Goal: Task Accomplishment & Management: Manage account settings

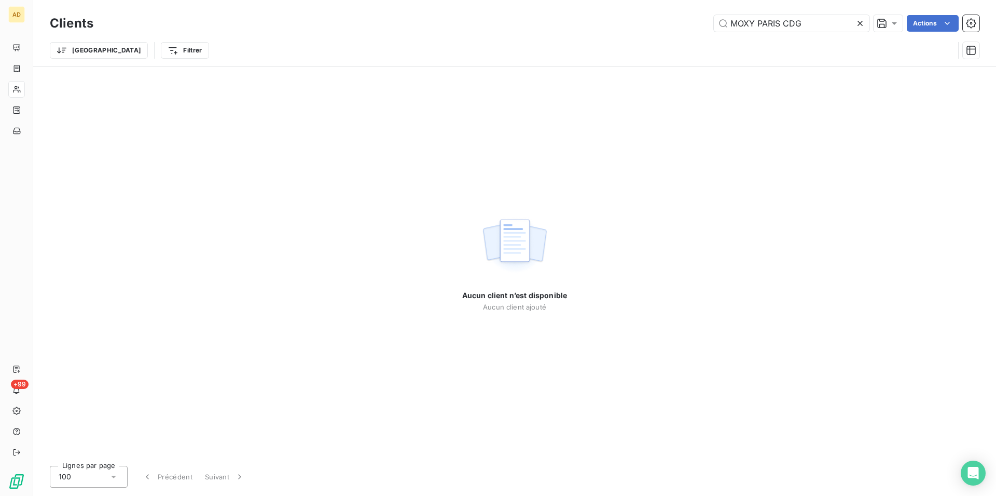
click at [276, 236] on div "Aucun client n’est disponible Aucun client ajouté" at bounding box center [514, 262] width 963 height 390
click at [395, 245] on div "Aucun client n’est disponible Aucun client ajouté" at bounding box center [514, 262] width 963 height 390
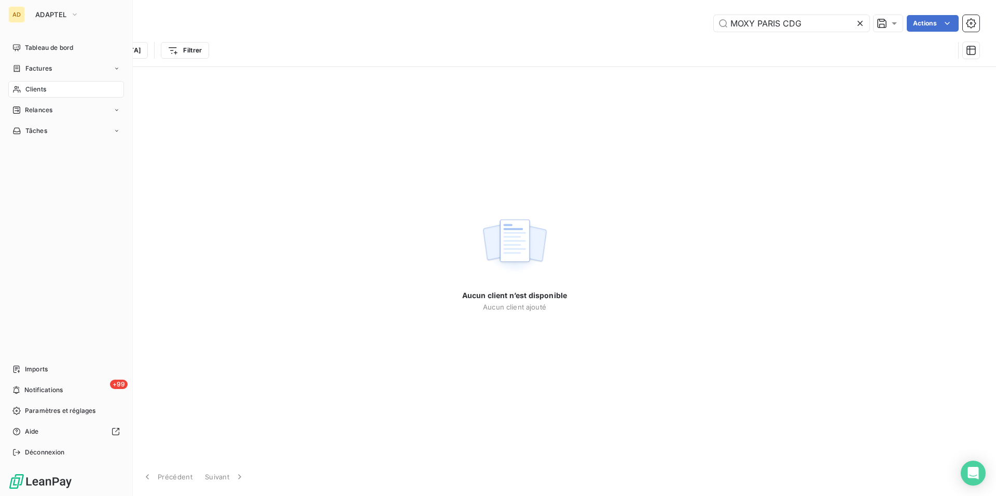
click at [26, 90] on span "Clients" at bounding box center [35, 89] width 21 height 9
click at [52, 89] on div "Clients" at bounding box center [66, 89] width 116 height 17
click at [38, 18] on span "ADAPTEL" at bounding box center [50, 14] width 31 height 8
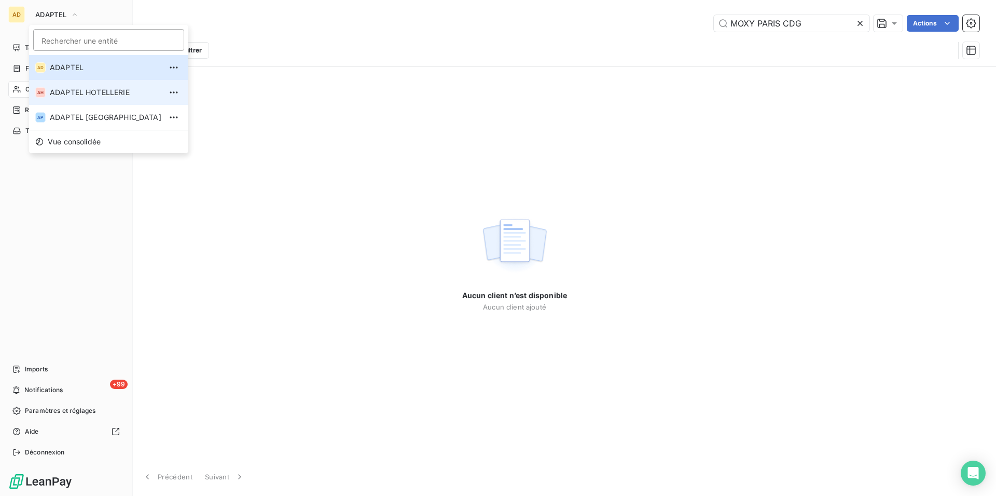
click at [82, 92] on span "ADAPTEL HOTELLERIE" at bounding box center [106, 92] width 112 height 10
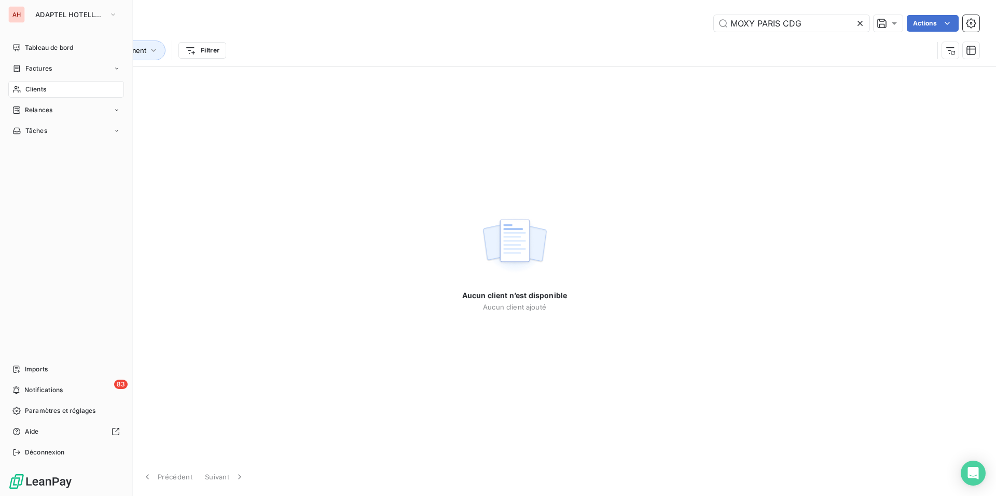
type input "MOXY PARIS CDG"
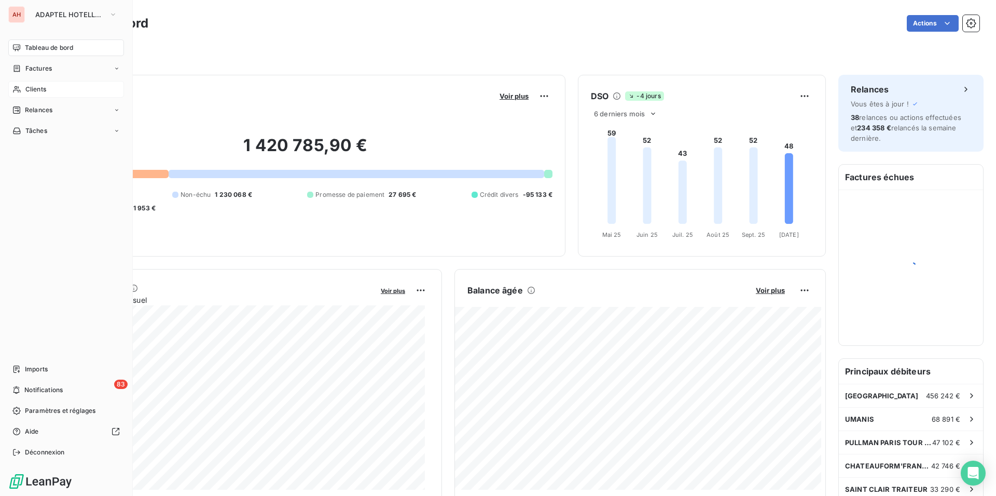
click at [45, 89] on span "Clients" at bounding box center [35, 89] width 21 height 9
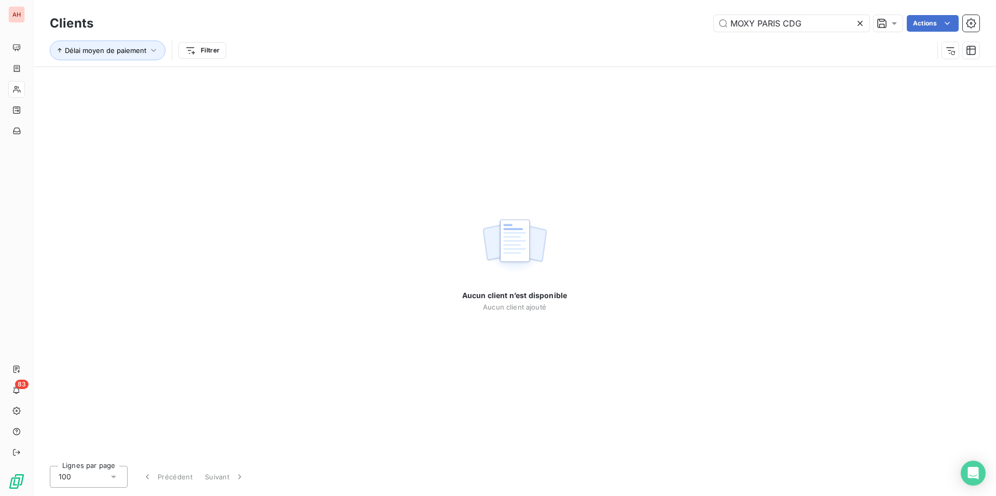
click at [859, 26] on icon at bounding box center [860, 23] width 10 height 10
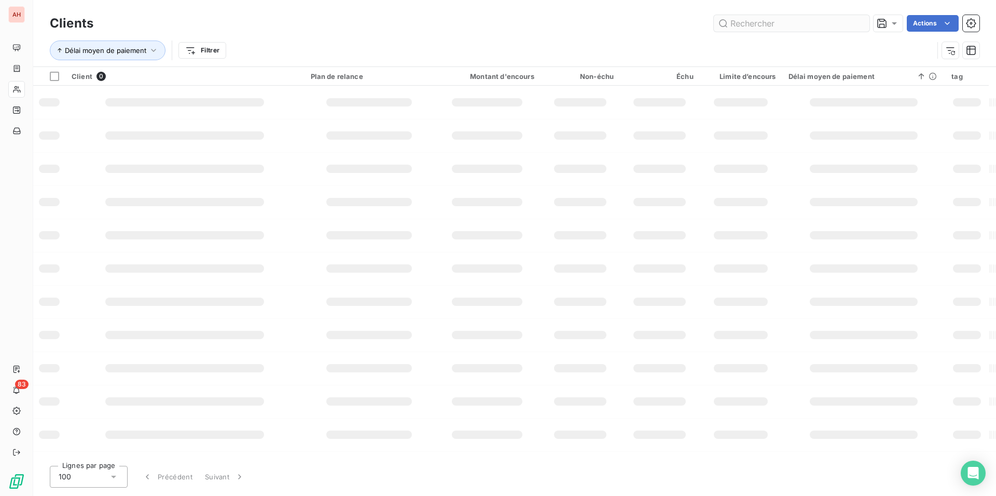
click at [778, 32] on div "Clients Actions" at bounding box center [515, 23] width 930 height 22
click at [774, 27] on input "text" at bounding box center [792, 23] width 156 height 17
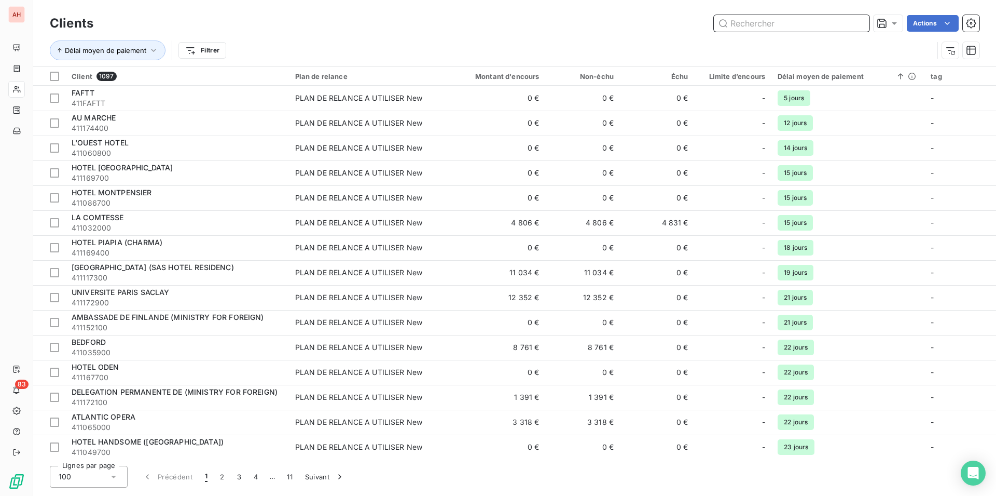
click at [771, 18] on input "text" at bounding box center [792, 23] width 156 height 17
click at [770, 19] on input "text" at bounding box center [792, 23] width 156 height 17
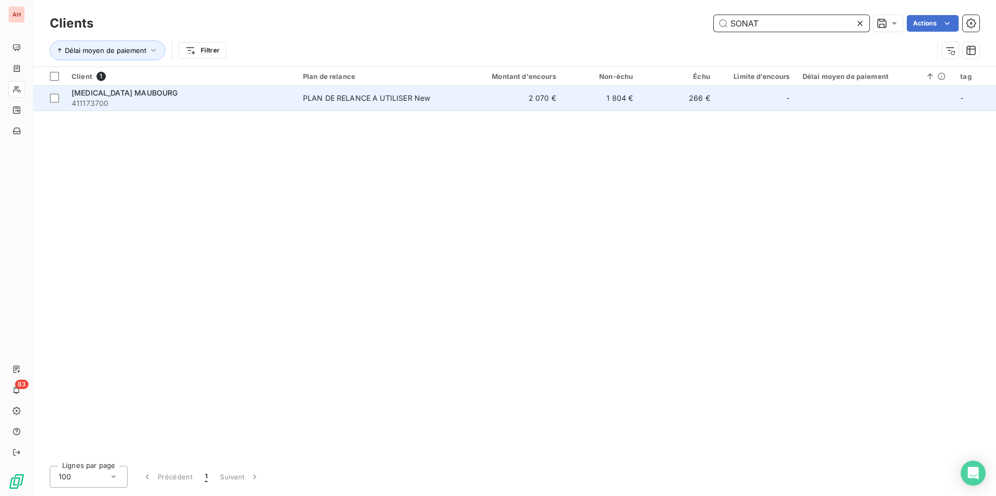
type input "SONAT"
click at [411, 104] on td "PLAN DE RELANCE A UTILISER New" at bounding box center [378, 98] width 162 height 25
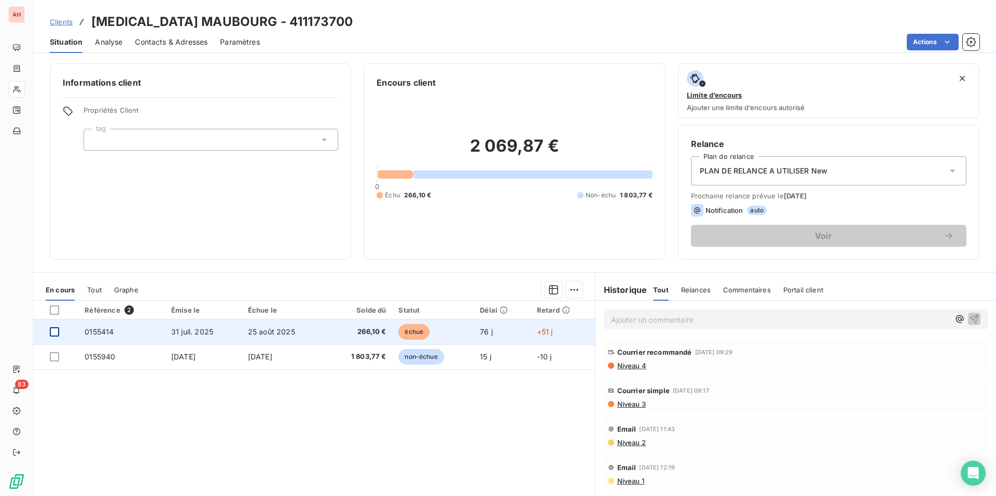
click at [55, 330] on div at bounding box center [54, 331] width 9 height 9
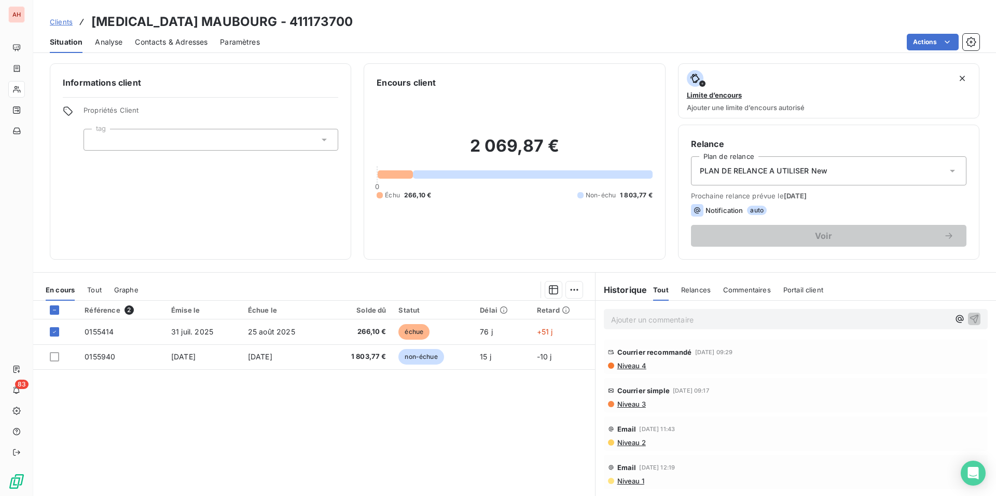
click at [560, 294] on div at bounding box center [367, 289] width 432 height 17
click at [500, 330] on div "Ajouter une promesse de paiement (1 facture)" at bounding box center [480, 331] width 183 height 17
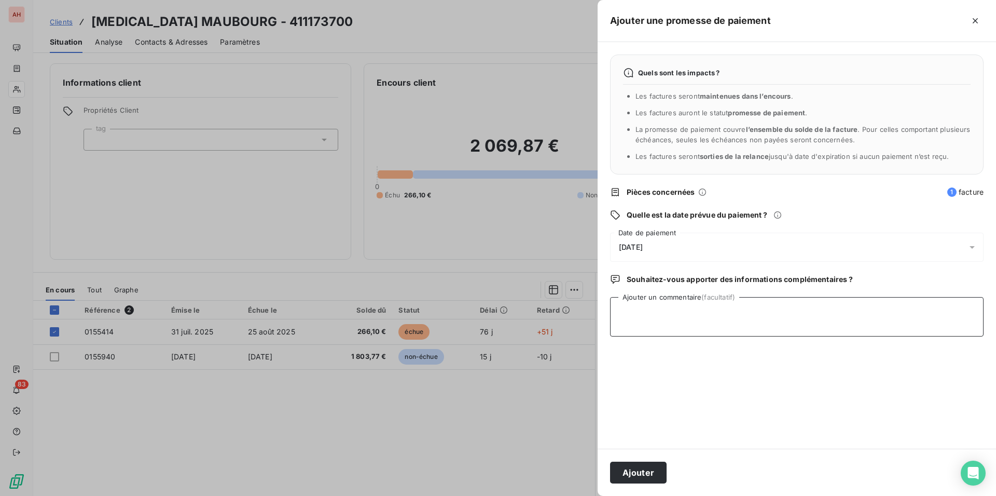
click at [641, 303] on textarea "Ajouter un commentaire (facultatif)" at bounding box center [797, 316] width 374 height 39
click at [660, 248] on div "[DATE]" at bounding box center [797, 246] width 374 height 29
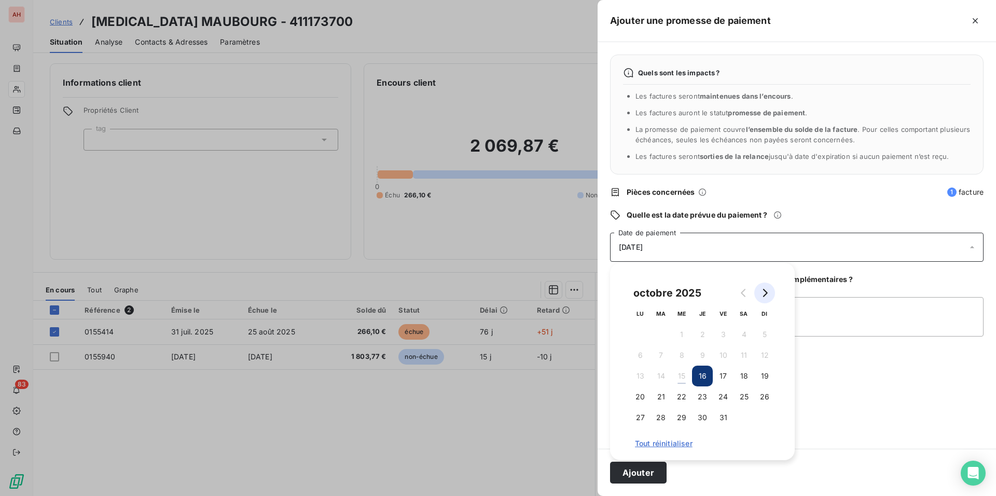
click at [762, 293] on icon "Go to next month" at bounding box center [765, 293] width 8 height 8
click at [740, 374] on button "15" at bounding box center [744, 375] width 21 height 21
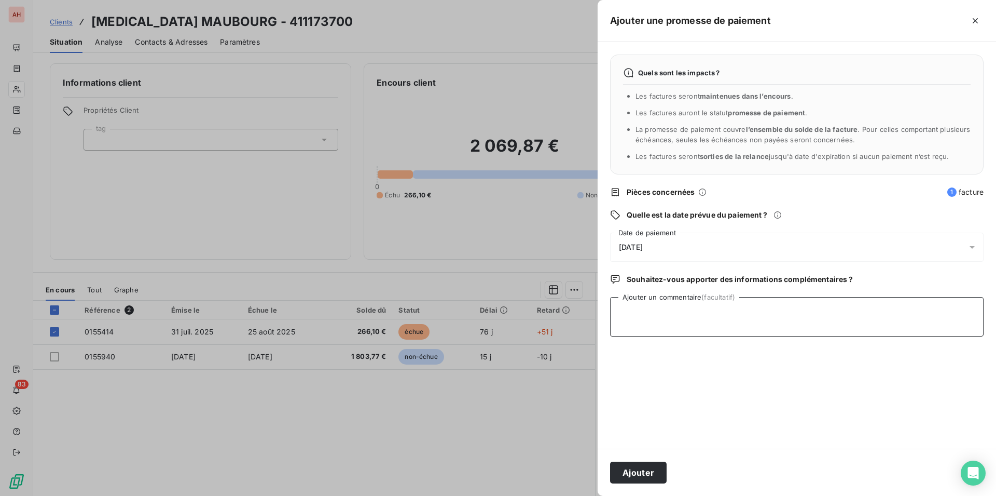
click at [803, 314] on textarea "Ajouter un commentaire (facultatif)" at bounding box center [797, 316] width 374 height 39
type textarea "PAIEMENT RECU adaptel pais compte 471"
click at [635, 469] on button "Ajouter" at bounding box center [638, 472] width 57 height 22
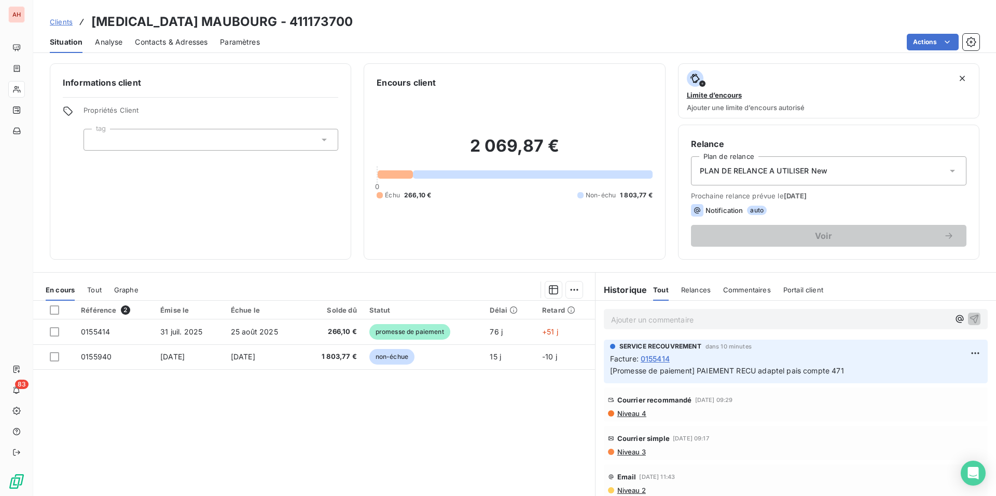
click at [131, 187] on div "Informations client Propriétés Client tag" at bounding box center [200, 161] width 301 height 196
click at [106, 180] on div "Informations client Propriétés Client tag" at bounding box center [200, 161] width 301 height 196
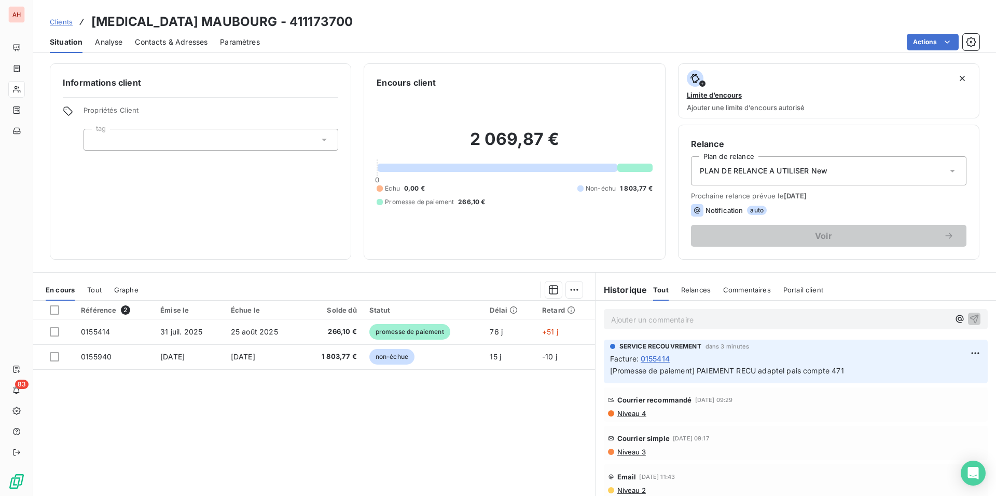
click at [183, 400] on div "Référence 2 Émise le Échue le Solde dû Statut Délai Retard 0155414 [DATE] [DATE…" at bounding box center [314, 400] width 562 height 200
click at [314, 400] on div "Référence 2 Émise le Échue le Solde dû Statut Délai Retard 0155414 [DATE] [DATE…" at bounding box center [314, 400] width 562 height 200
click at [240, 448] on div "Référence 2 Émise le Échue le Solde dû Statut Délai Retard 0155414 [DATE] [DATE…" at bounding box center [314, 400] width 562 height 200
click at [268, 431] on div "Référence 2 Émise le Échue le Solde dû Statut Délai Retard 0155414 [DATE] [DATE…" at bounding box center [314, 400] width 562 height 200
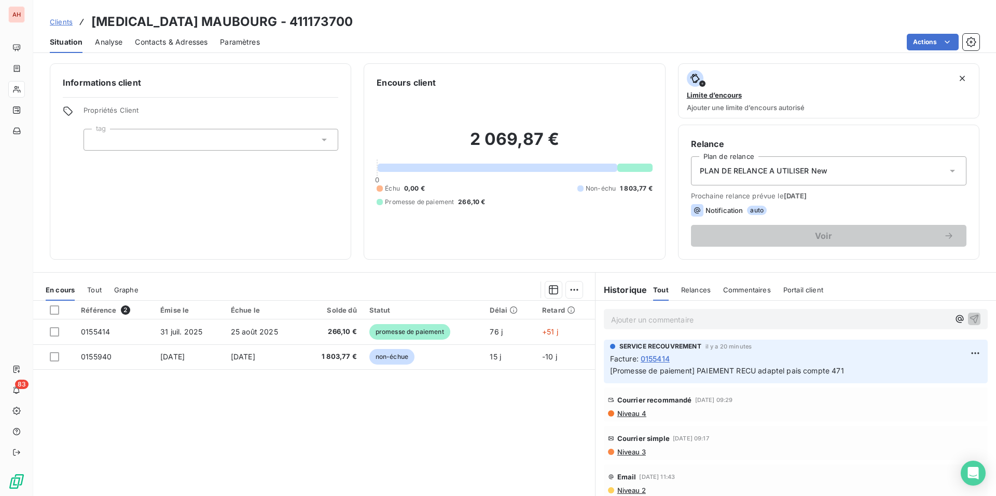
click at [268, 431] on div "Référence 2 Émise le Échue le Solde dû Statut Délai Retard 0155414 [DATE] [DATE…" at bounding box center [314, 400] width 562 height 200
click at [186, 438] on div "Référence 2 Émise le Échue le Solde dû Statut Délai Retard 0155414 [DATE] [DATE…" at bounding box center [314, 400] width 562 height 200
click at [148, 408] on div "Référence 2 Émise le Échue le Solde dû Statut Délai Retard 0155414 [DATE] [DATE…" at bounding box center [314, 400] width 562 height 200
click at [286, 371] on div "Référence 2 Émise le Échue le Solde dû Statut Délai Retard 0155414 [DATE] [DATE…" at bounding box center [314, 400] width 562 height 200
click at [202, 456] on div "Référence 2 Émise le Échue le Solde dû Statut Délai Retard 0155414 [DATE] [DATE…" at bounding box center [314, 400] width 562 height 200
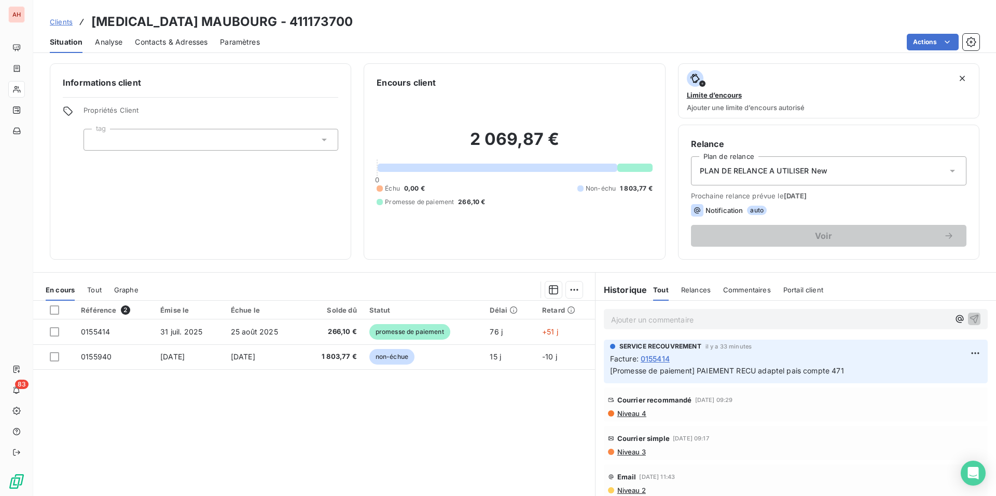
click at [186, 411] on div "Référence 2 Émise le Échue le Solde dû Statut Délai Retard 0155414 [DATE] [DATE…" at bounding box center [314, 400] width 562 height 200
click at [168, 382] on div "Référence 2 Émise le Échue le Solde dû Statut Délai Retard 0155414 [DATE] [DATE…" at bounding box center [314, 400] width 562 height 200
click at [210, 400] on div "Référence 2 Émise le Échue le Solde dû Statut Délai Retard 0155414 [DATE] [DATE…" at bounding box center [314, 400] width 562 height 200
click at [188, 417] on div "Référence 2 Émise le Échue le Solde dû Statut Délai Retard 0155414 [DATE] [DATE…" at bounding box center [314, 400] width 562 height 200
click at [169, 415] on div "Référence 2 Émise le Échue le Solde dû Statut Délai Retard 0155414 [DATE] [DATE…" at bounding box center [314, 400] width 562 height 200
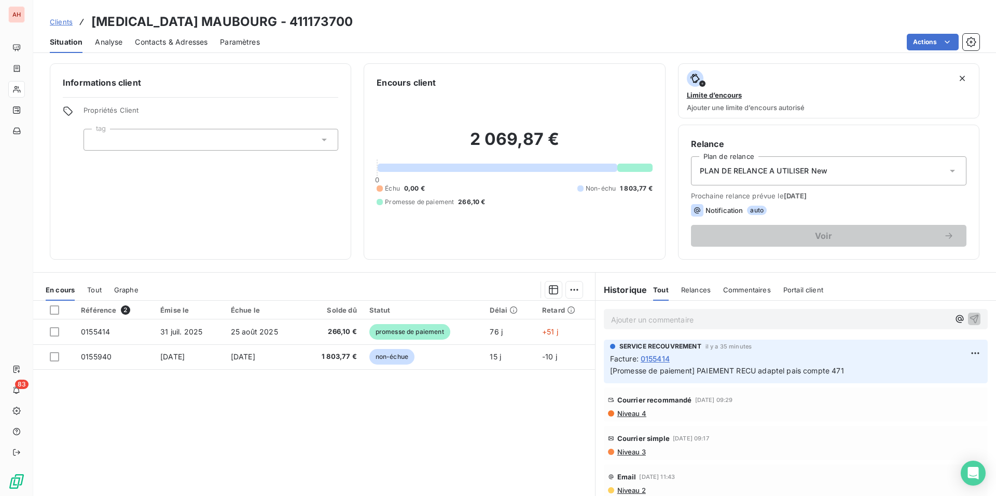
click at [217, 441] on div "Référence 2 Émise le Échue le Solde dû Statut Délai Retard 0155414 [DATE] [DATE…" at bounding box center [314, 400] width 562 height 200
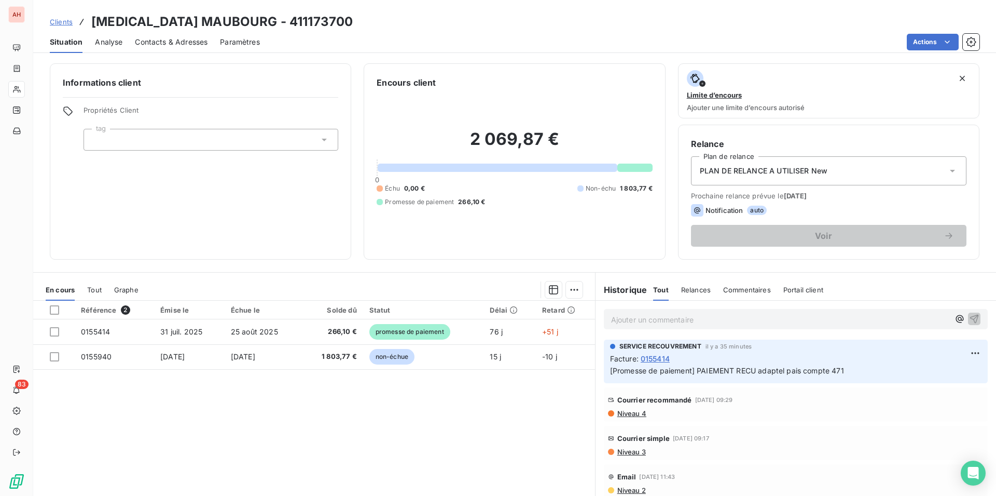
click at [217, 441] on div "Référence 2 Émise le Échue le Solde dû Statut Délai Retard 0155414 [DATE] [DATE…" at bounding box center [314, 400] width 562 height 200
click at [286, 414] on div "Référence 2 Émise le Échue le Solde dû Statut Délai Retard 0155414 [DATE] [DATE…" at bounding box center [314, 400] width 562 height 200
click at [324, 399] on div "Référence 2 Émise le Échue le Solde dû Statut Délai Retard 0155414 [DATE] [DATE…" at bounding box center [314, 400] width 562 height 200
click at [318, 432] on div "Référence 2 Émise le Échue le Solde dû Statut Délai Retard 0155414 [DATE] [DATE…" at bounding box center [314, 400] width 562 height 200
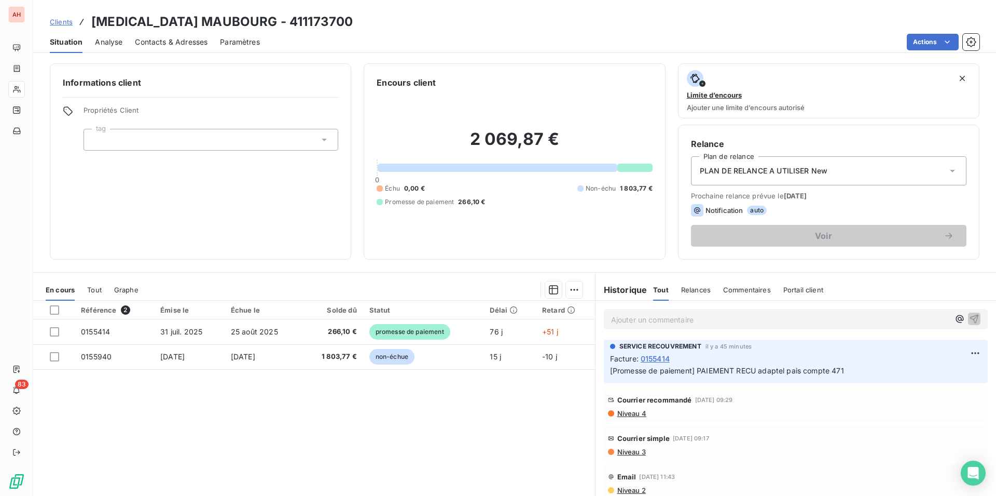
click at [310, 423] on div "Référence 2 Émise le Échue le Solde dû Statut Délai Retard 0155414 [DATE] [DATE…" at bounding box center [314, 400] width 562 height 200
click at [276, 429] on div "Référence 2 Émise le Échue le Solde dû Statut Délai Retard 0155414 [DATE] [DATE…" at bounding box center [314, 400] width 562 height 200
click at [105, 449] on div "Référence 2 Émise le Échue le Solde dû Statut Délai Retard 0155414 [DATE] [DATE…" at bounding box center [314, 400] width 562 height 200
click at [196, 389] on div "Référence 2 Émise le Échue le Solde dû Statut Délai Retard 0155414 [DATE] [DATE…" at bounding box center [314, 400] width 562 height 200
click at [314, 258] on div "Informations client Propriétés Client tag" at bounding box center [200, 161] width 301 height 196
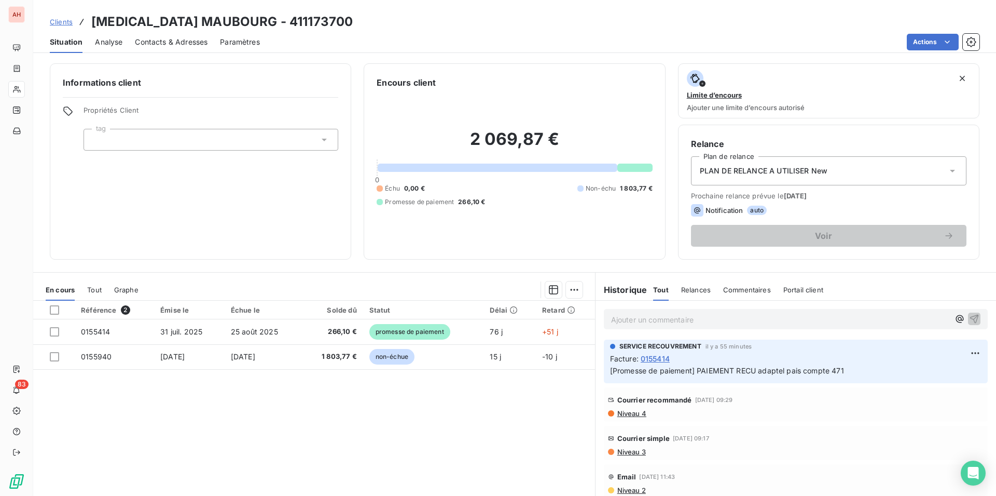
click at [280, 387] on div "Référence 2 Émise le Échue le Solde dû Statut Délai Retard 0155414 [DATE] [DATE…" at bounding box center [314, 400] width 562 height 200
click at [410, 440] on div "Référence 2 Émise le Échue le Solde dû Statut Délai Retard 0155414 [DATE] [DATE…" at bounding box center [314, 400] width 562 height 200
click at [179, 380] on div "Référence 2 Émise le Échue le Solde dû Statut Délai Retard 0155414 [DATE] [DATE…" at bounding box center [314, 400] width 562 height 200
drag, startPoint x: 148, startPoint y: 442, endPoint x: 127, endPoint y: 424, distance: 28.0
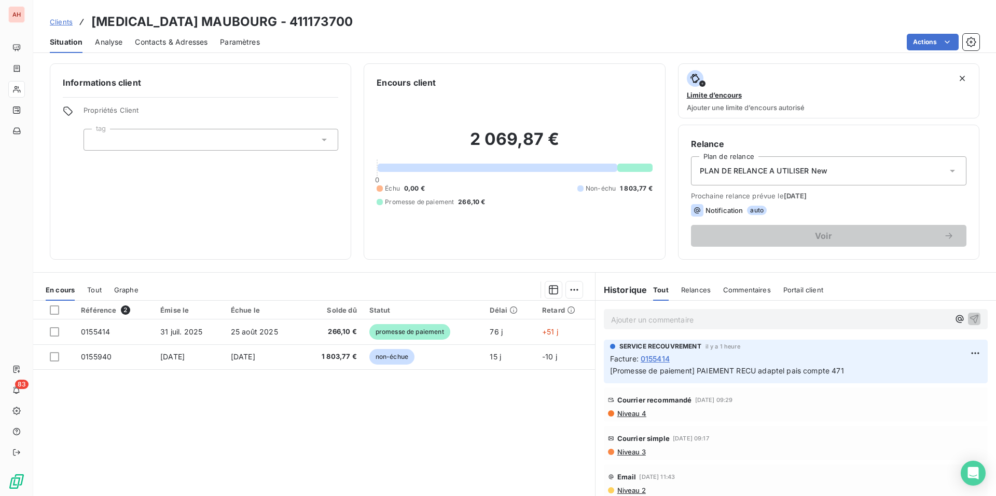
click at [149, 442] on div "Référence 2 Émise le Échue le Solde dû Statut Délai Retard 0155414 [DATE] [DATE…" at bounding box center [314, 400] width 562 height 200
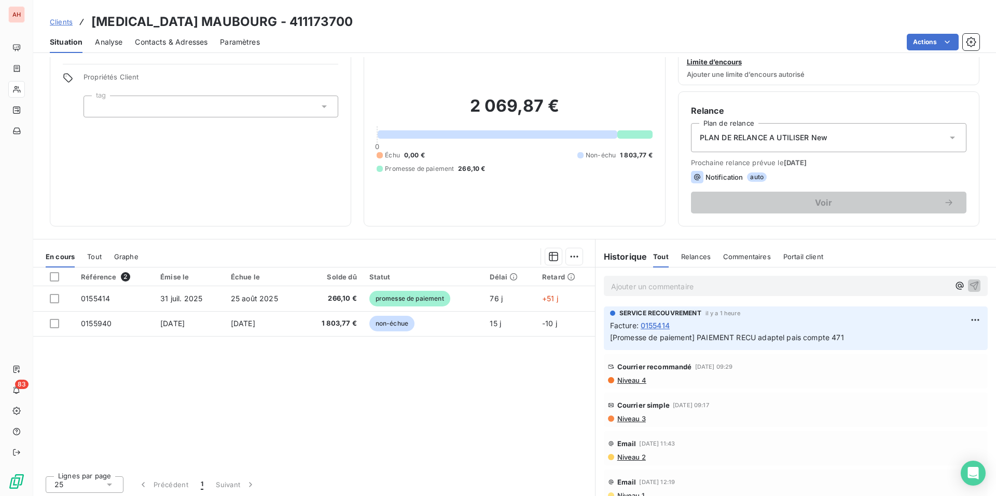
scroll to position [36, 0]
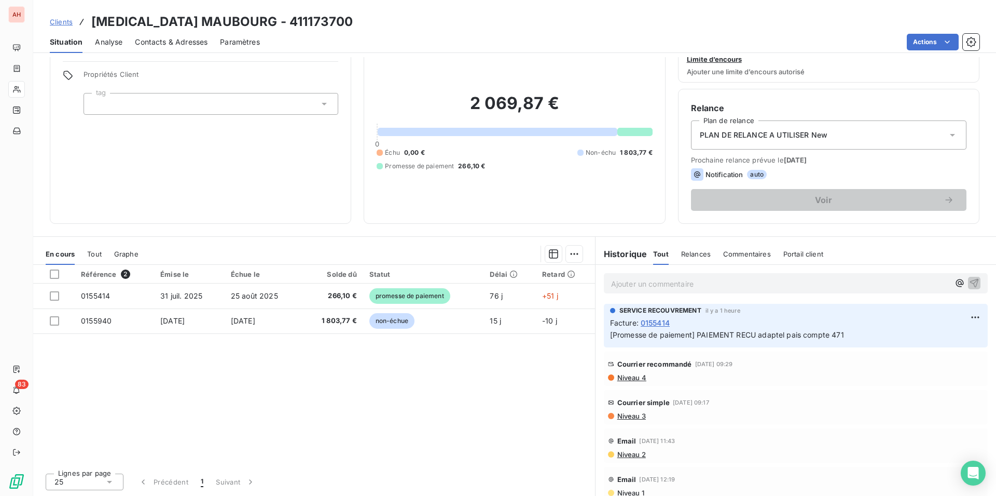
click at [216, 421] on div "Référence 2 Émise le Échue le Solde dû Statut Délai Retard 0155414 [DATE] [DATE…" at bounding box center [314, 365] width 562 height 200
click at [171, 377] on div "Référence 2 Émise le Échue le Solde dû Statut Délai Retard 0155414 [DATE] [DATE…" at bounding box center [314, 365] width 562 height 200
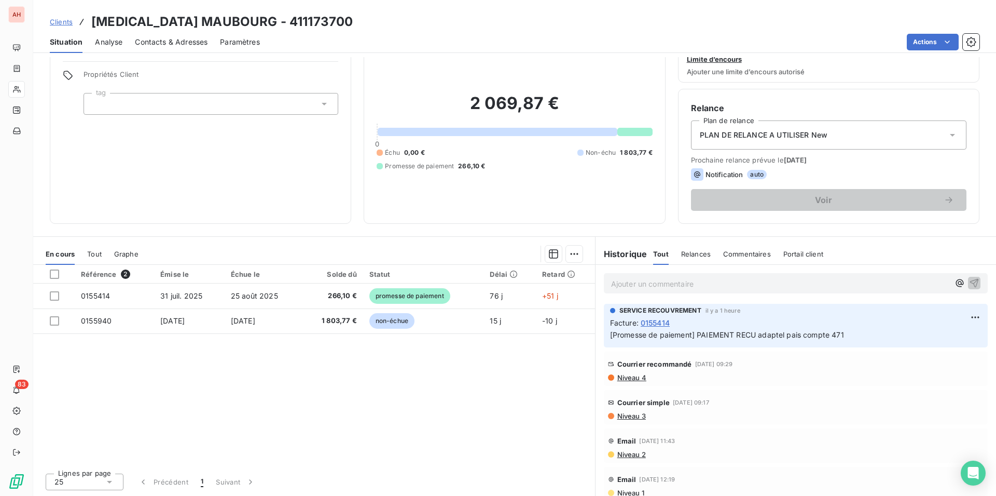
click at [171, 377] on div "Référence 2 Émise le Échue le Solde dû Statut Délai Retard 0155414 [DATE] [DATE…" at bounding box center [314, 365] width 562 height 200
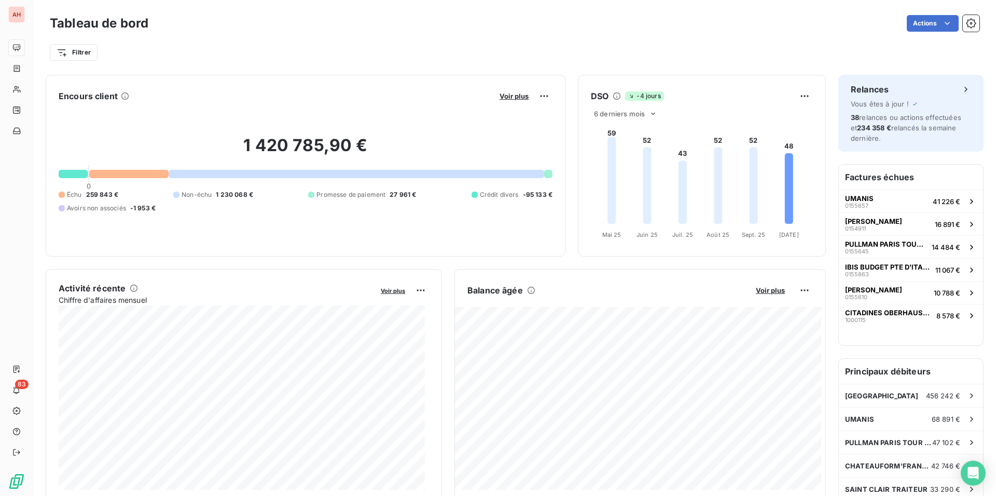
click at [395, 47] on div "Filtrer" at bounding box center [515, 53] width 930 height 20
click at [257, 48] on div "Filtrer" at bounding box center [515, 53] width 930 height 20
click at [228, 88] on div "Encours client Voir plus" at bounding box center [306, 96] width 494 height 17
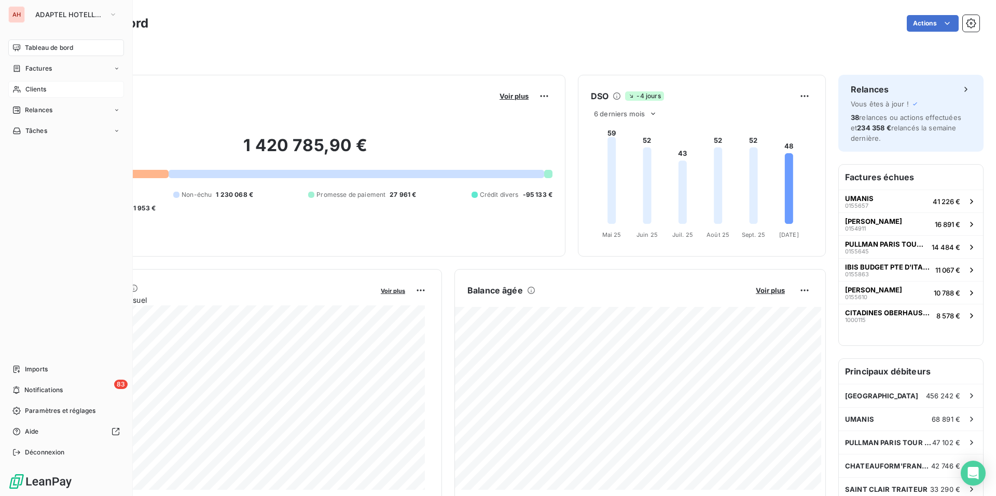
click at [24, 92] on div "Clients" at bounding box center [66, 89] width 116 height 17
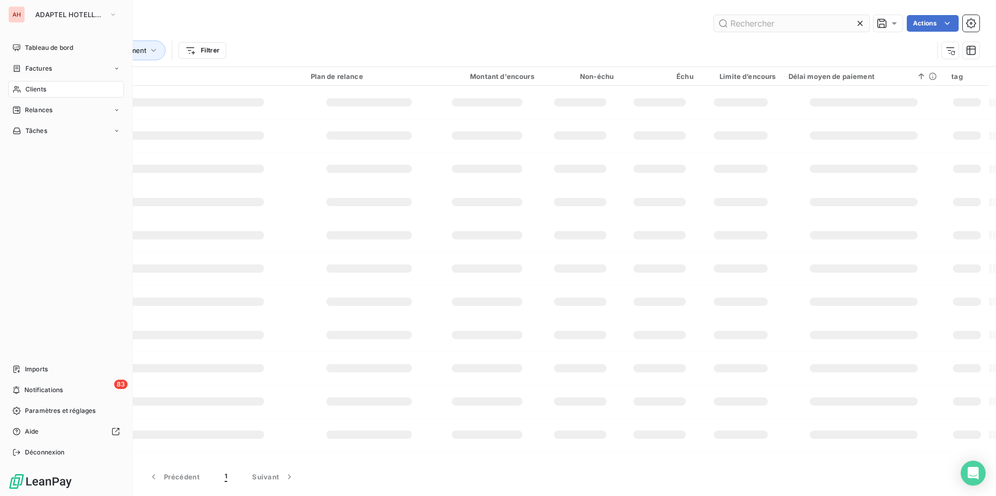
click at [829, 20] on input "text" at bounding box center [792, 23] width 156 height 17
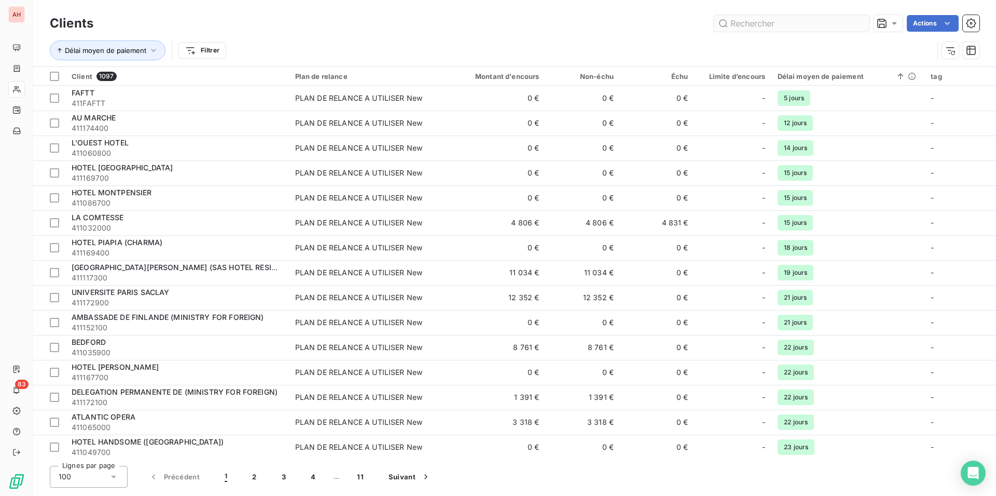
click at [829, 20] on input "text" at bounding box center [792, 23] width 156 height 17
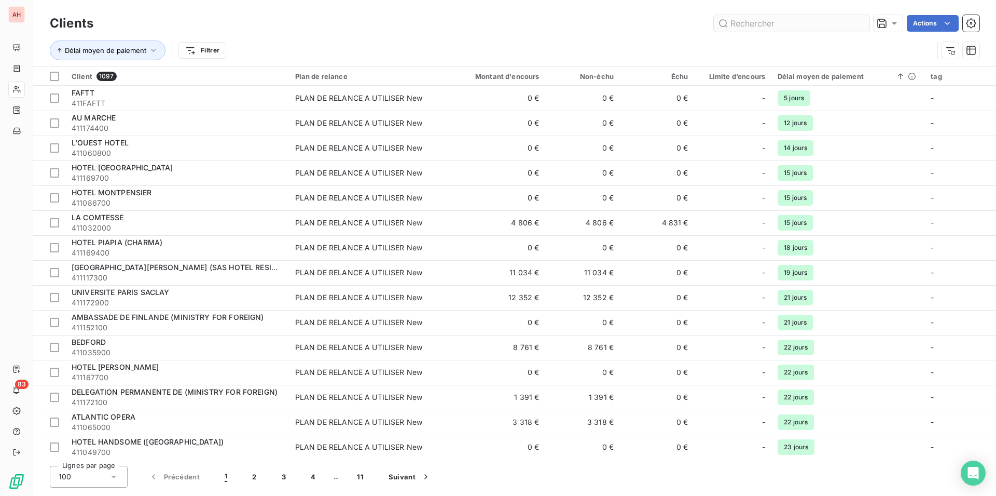
click at [829, 20] on input "text" at bounding box center [792, 23] width 156 height 17
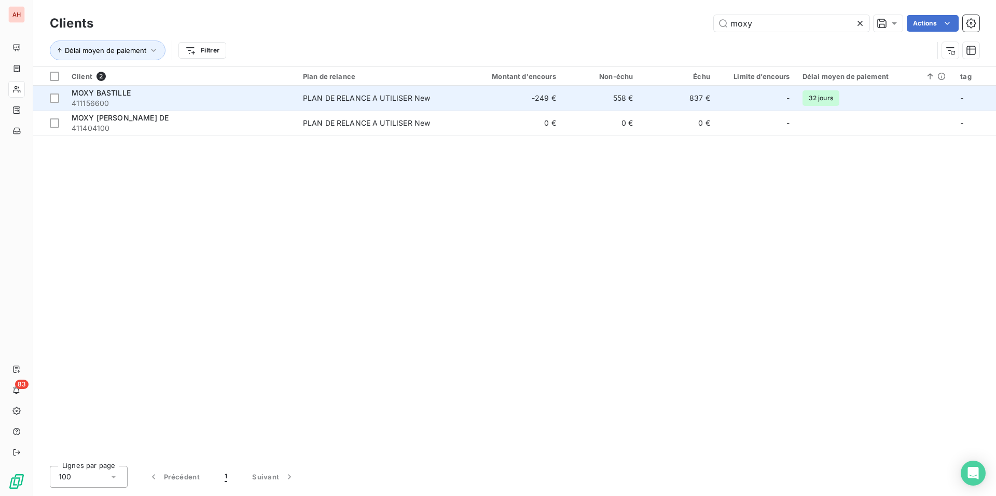
type input "moxy"
click at [390, 99] on div "PLAN DE RELANCE A UTILISER New" at bounding box center [367, 98] width 128 height 10
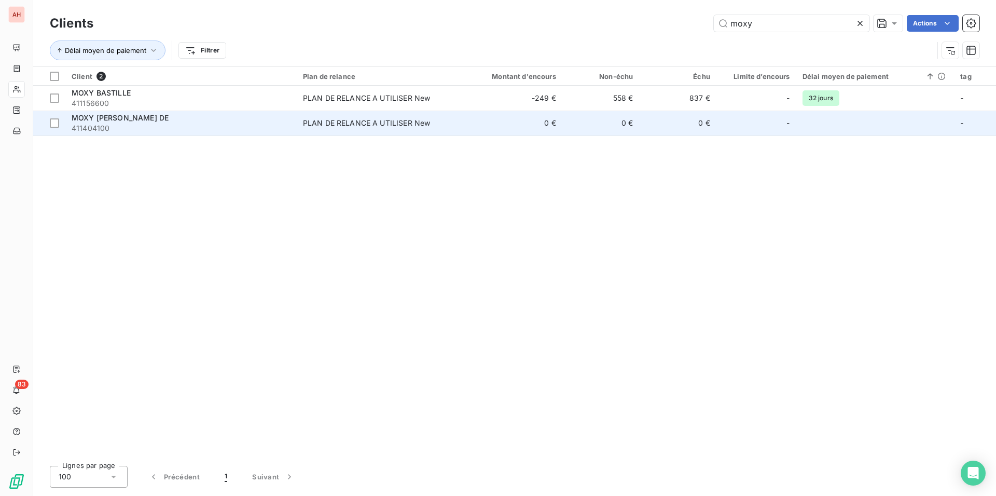
click at [317, 121] on div "PLAN DE RELANCE A UTILISER New" at bounding box center [367, 123] width 128 height 10
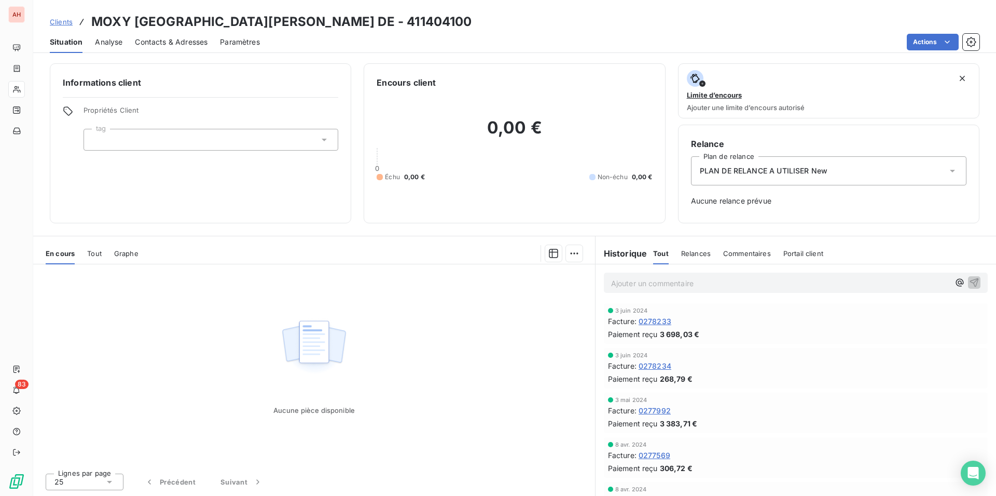
click at [289, 329] on img at bounding box center [314, 346] width 66 height 64
click at [321, 363] on img at bounding box center [314, 346] width 66 height 64
click at [266, 366] on div "Aucune pièce disponible" at bounding box center [314, 364] width 562 height 200
click at [235, 411] on div "Aucune pièce disponible" at bounding box center [314, 364] width 562 height 200
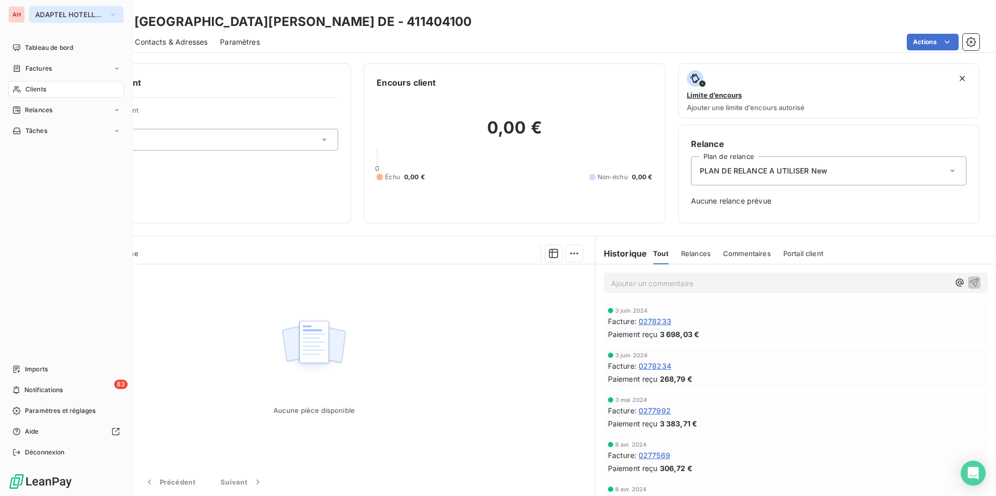
click at [61, 12] on span "ADAPTEL HOTELLERIE" at bounding box center [70, 14] width 70 height 8
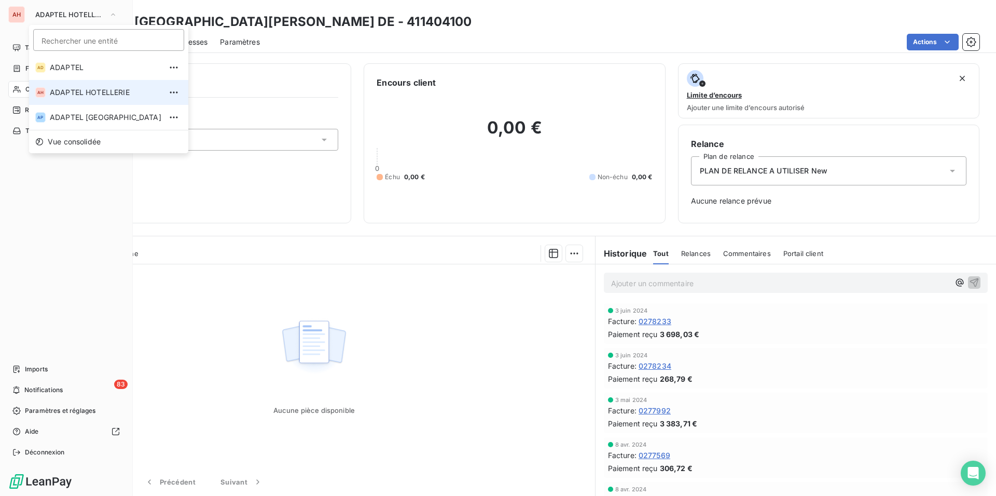
click at [91, 96] on span "ADAPTEL HOTELLERIE" at bounding box center [106, 92] width 112 height 10
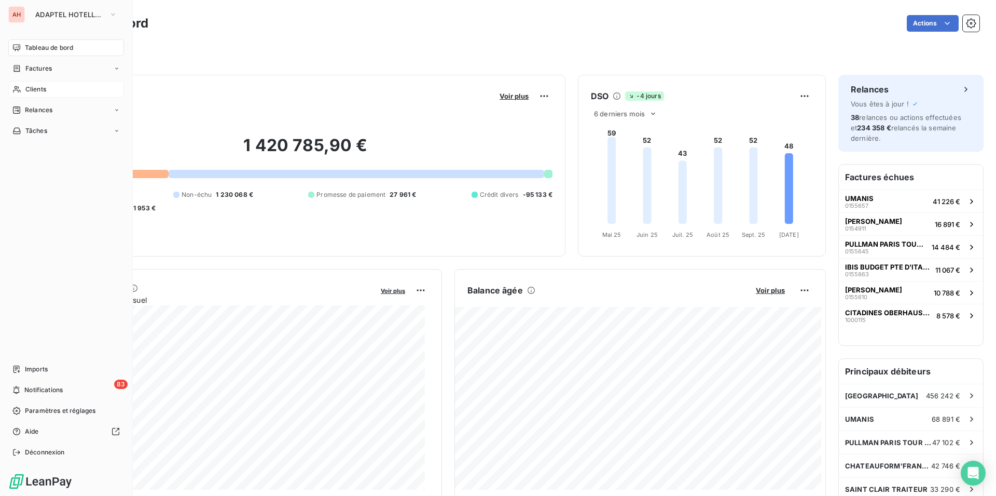
click at [48, 89] on div "Clients" at bounding box center [66, 89] width 116 height 17
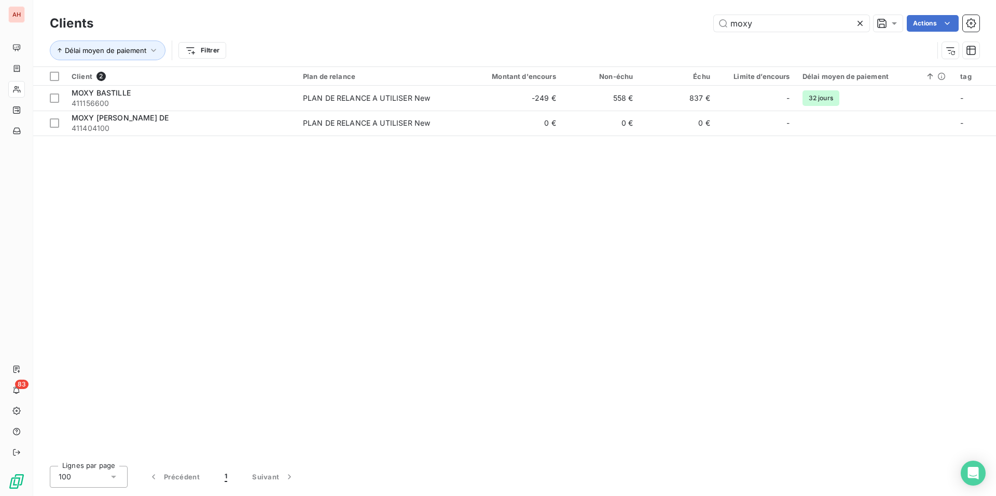
click at [858, 23] on icon at bounding box center [860, 23] width 10 height 10
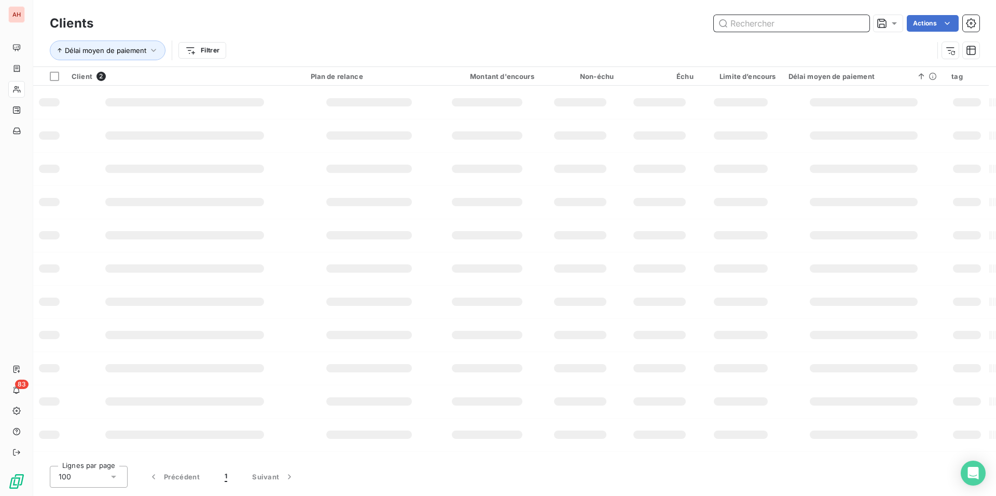
click at [783, 29] on input "text" at bounding box center [792, 23] width 156 height 17
click at [781, 25] on input "text" at bounding box center [792, 23] width 156 height 17
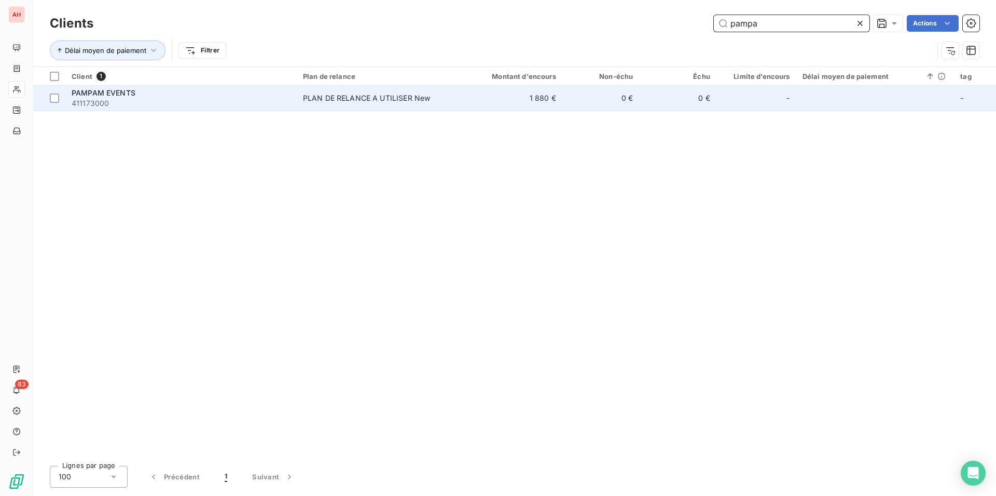
type input "pampa"
click at [345, 98] on div "PLAN DE RELANCE A UTILISER New" at bounding box center [367, 98] width 128 height 10
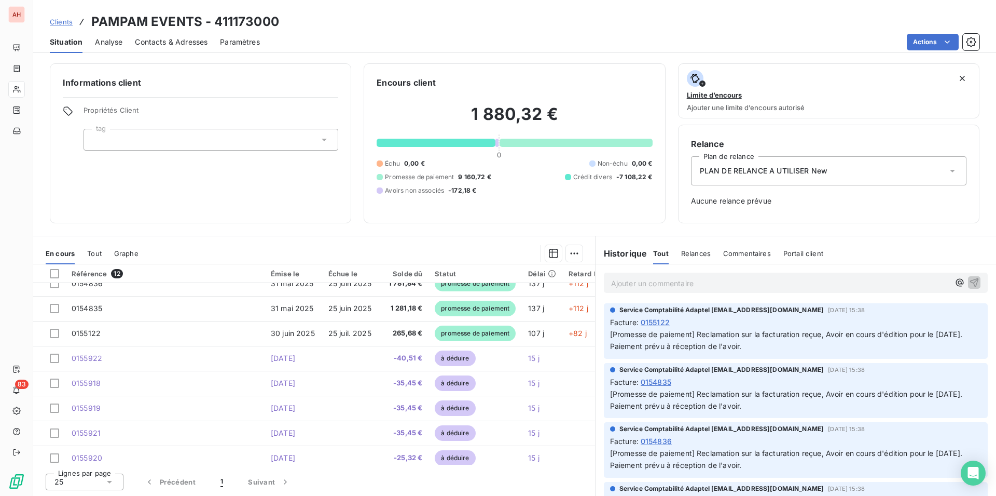
scroll to position [126, 0]
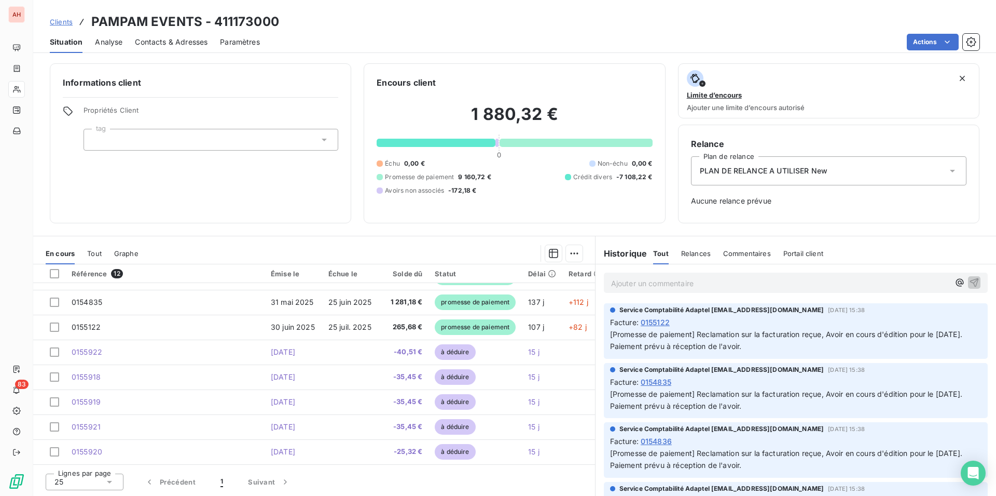
click at [176, 44] on span "Contacts & Adresses" at bounding box center [171, 42] width 73 height 10
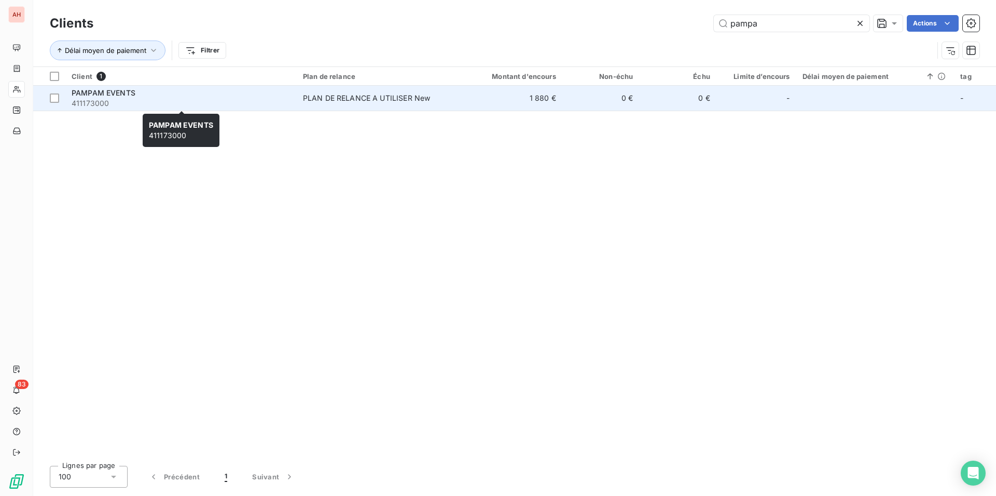
click at [115, 104] on span "411173000" at bounding box center [181, 103] width 219 height 10
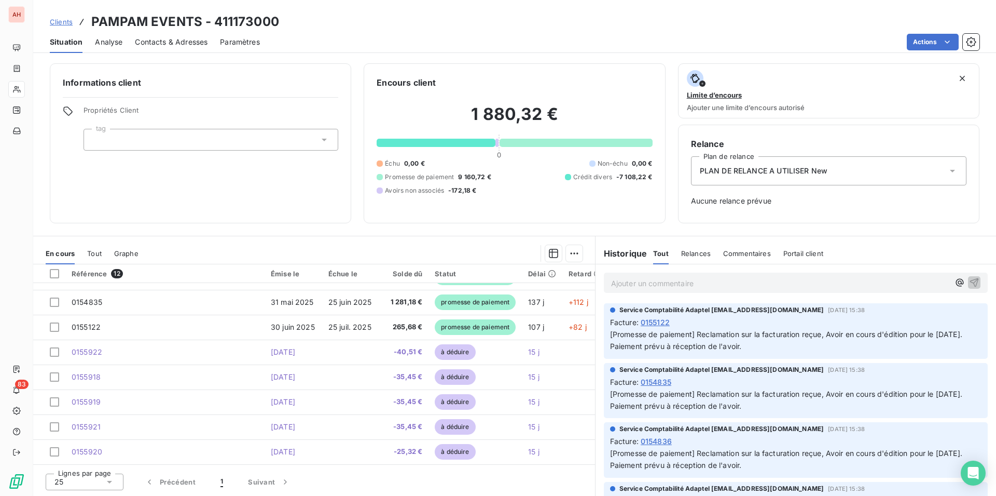
scroll to position [126, 0]
